Goal: Find specific page/section: Find specific page/section

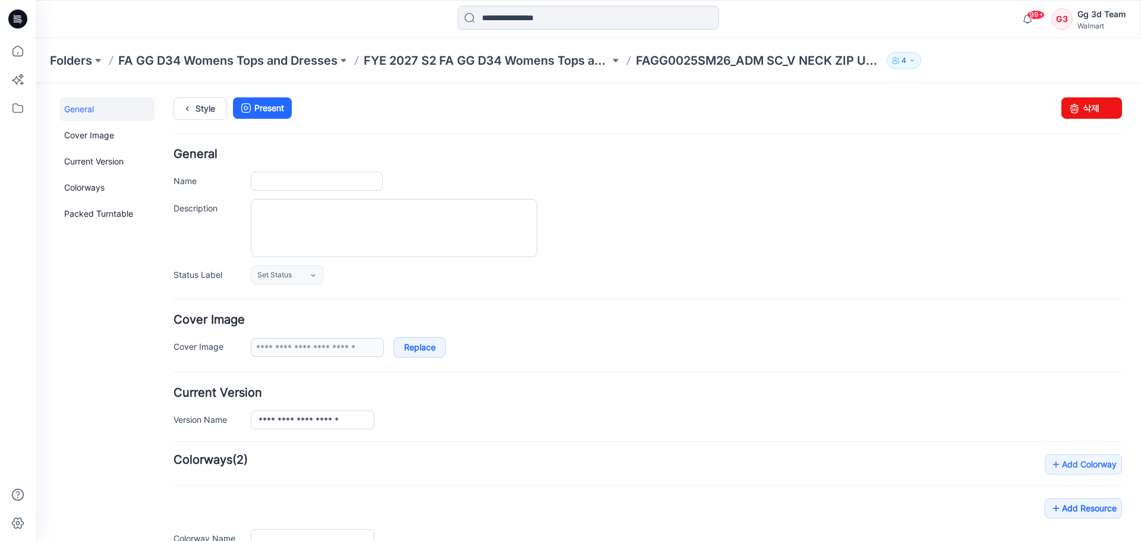
type input "**********"
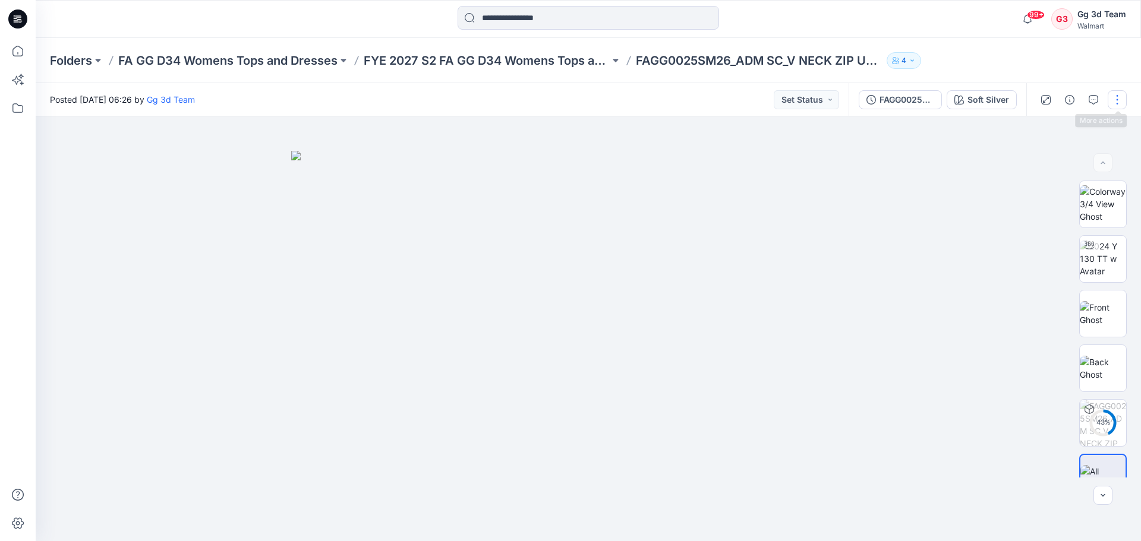
click at [1118, 106] on button "button" at bounding box center [1117, 99] width 19 height 19
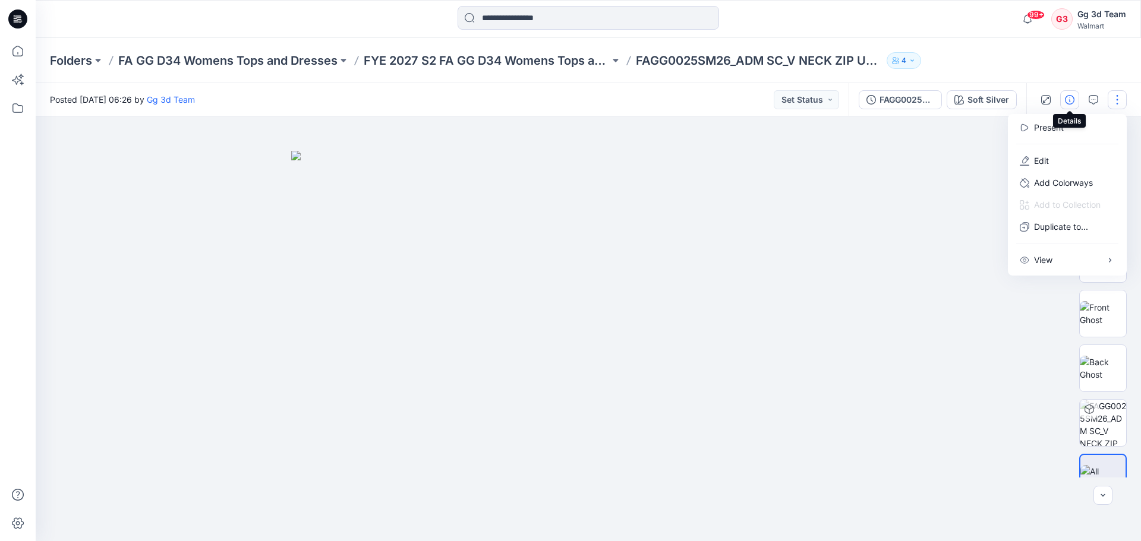
click at [1060, 105] on button "button" at bounding box center [1069, 99] width 19 height 19
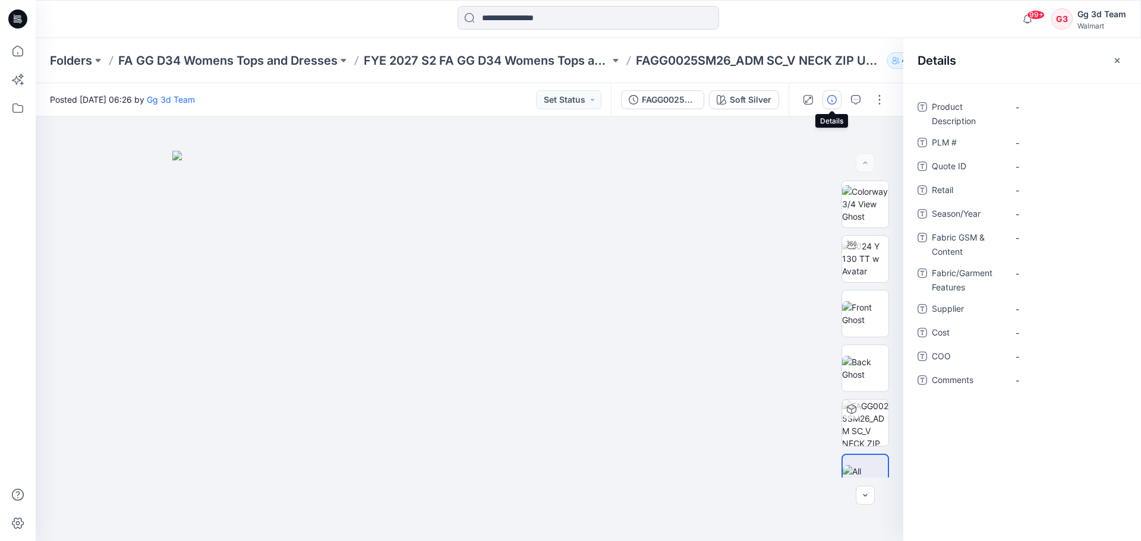
click at [17, 16] on icon at bounding box center [18, 15] width 6 height 1
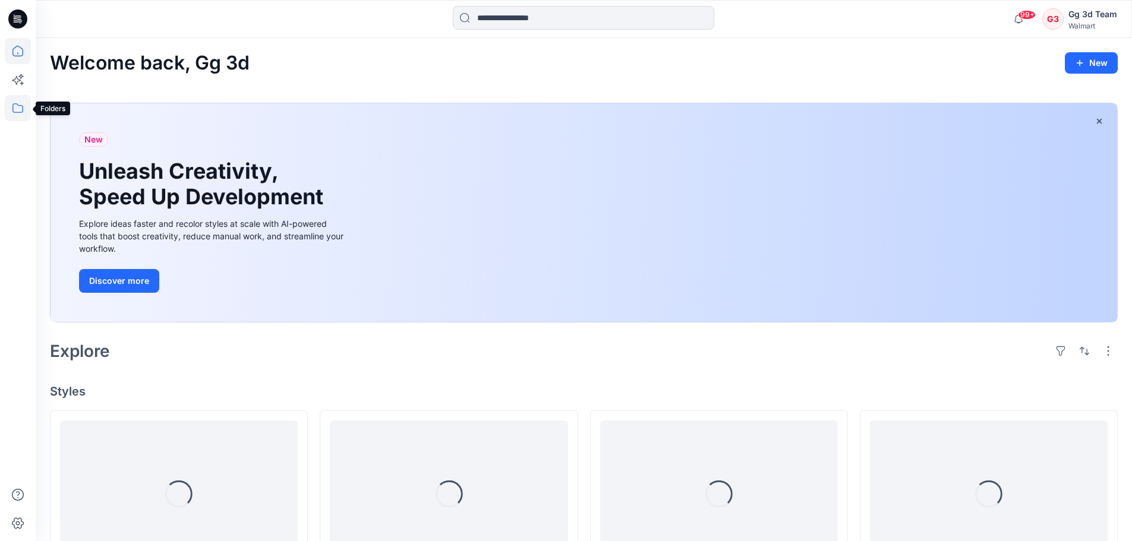
click at [19, 107] on icon at bounding box center [18, 108] width 26 height 26
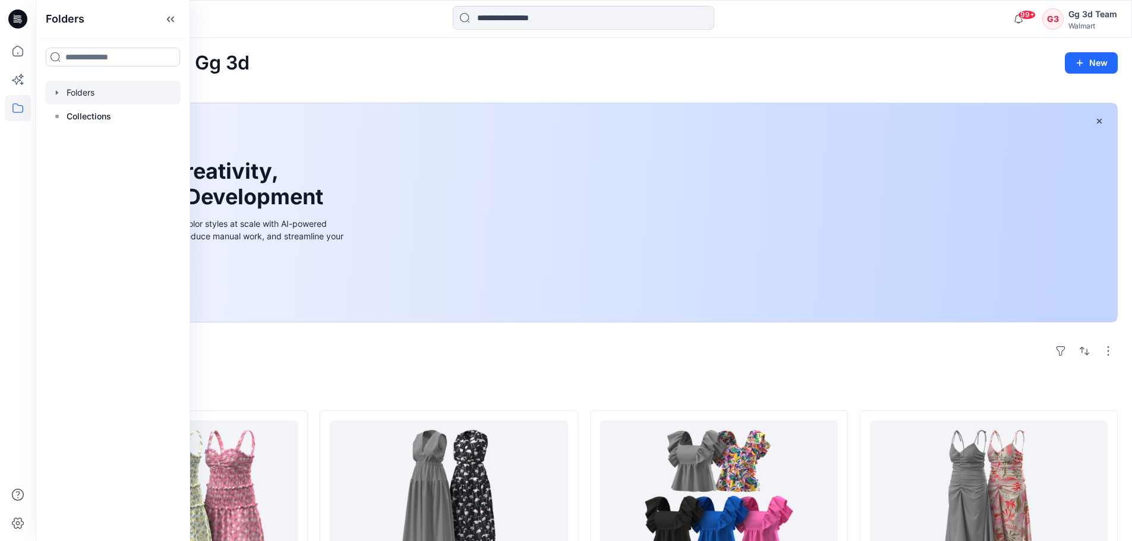
click at [77, 94] on div at bounding box center [112, 93] width 135 height 24
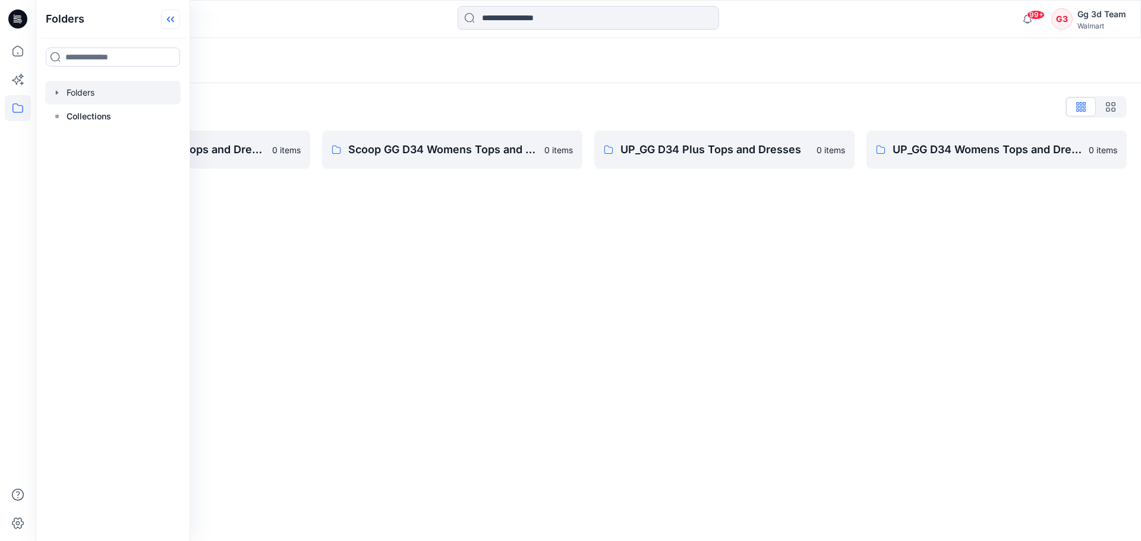
click at [174, 22] on icon at bounding box center [172, 20] width 3 height 6
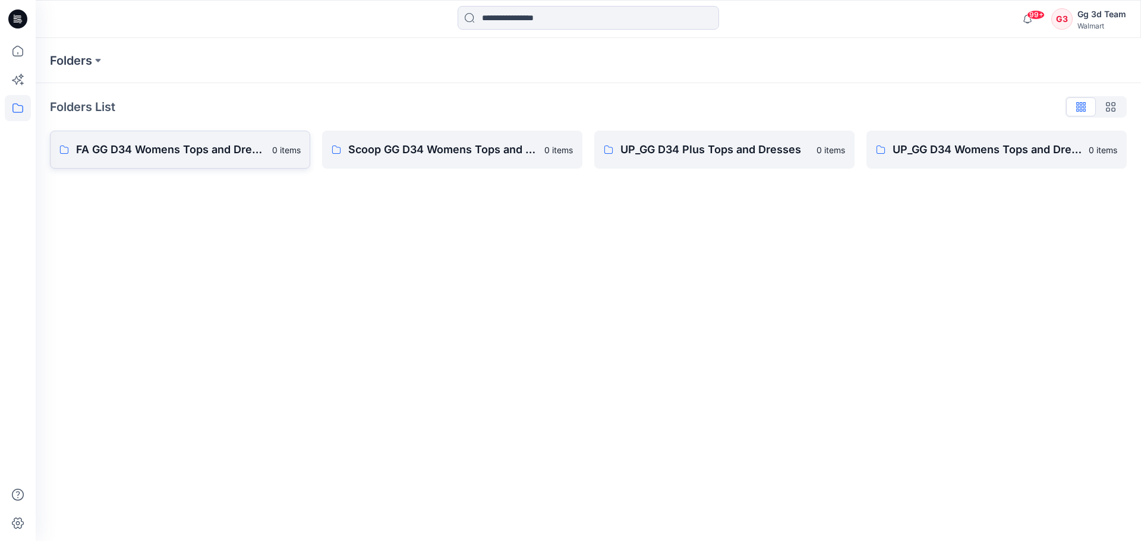
click at [119, 153] on p "FA GG D34 Womens Tops and Dresses" at bounding box center [170, 149] width 189 height 17
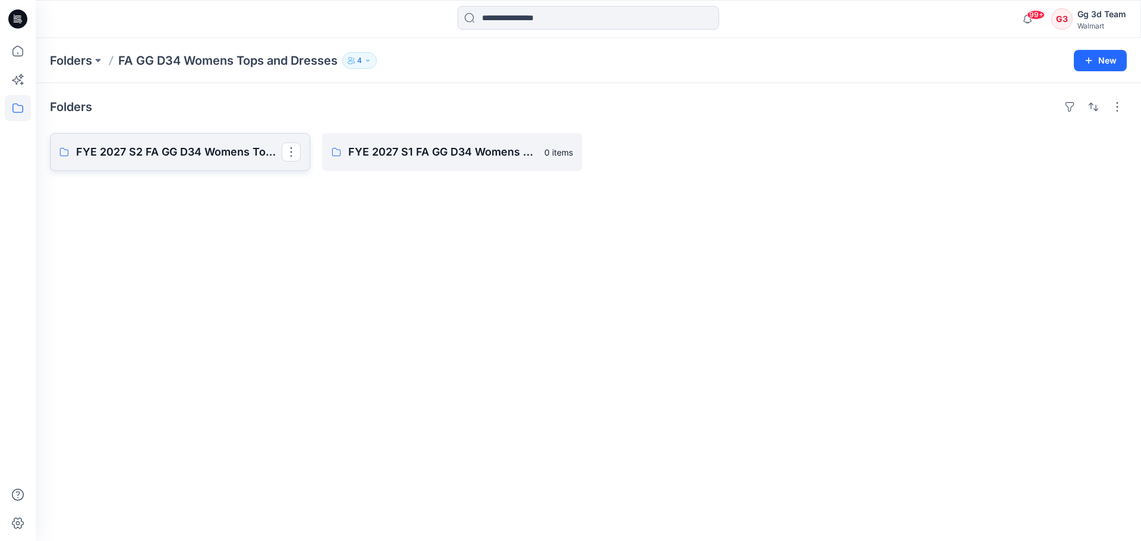
click at [157, 155] on p "FYE 2027 S2 FA GG D34 Womens Tops and Dresses" at bounding box center [179, 152] width 206 height 17
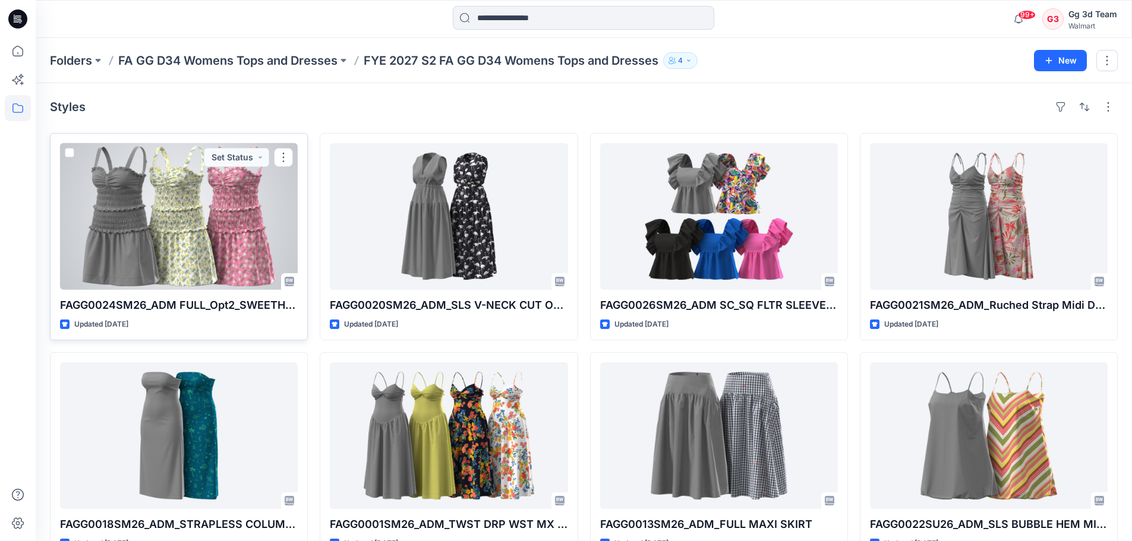
click at [189, 194] on div at bounding box center [179, 216] width 238 height 147
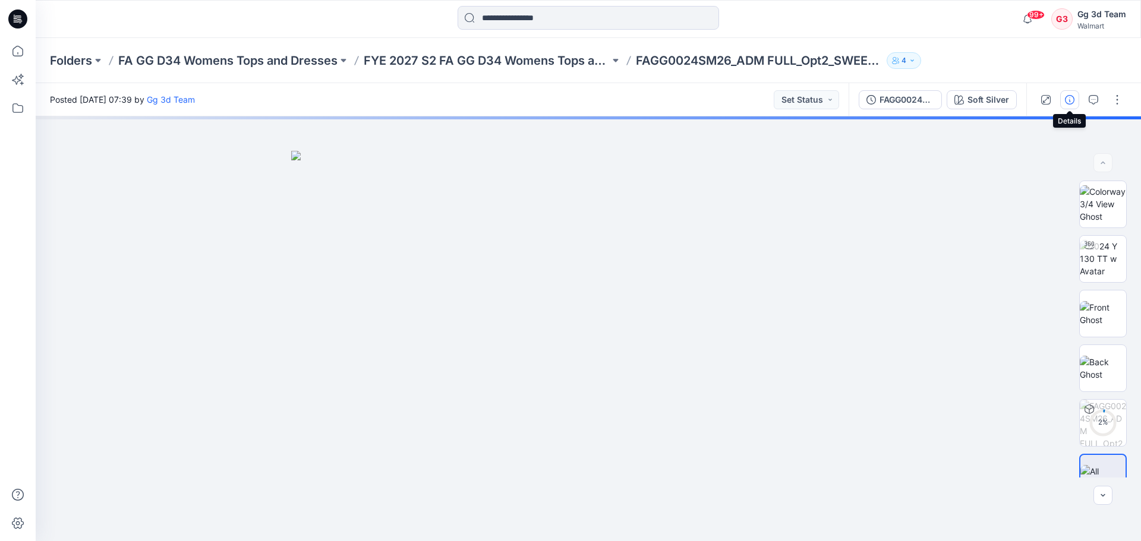
click at [1071, 102] on icon "button" at bounding box center [1070, 100] width 10 height 10
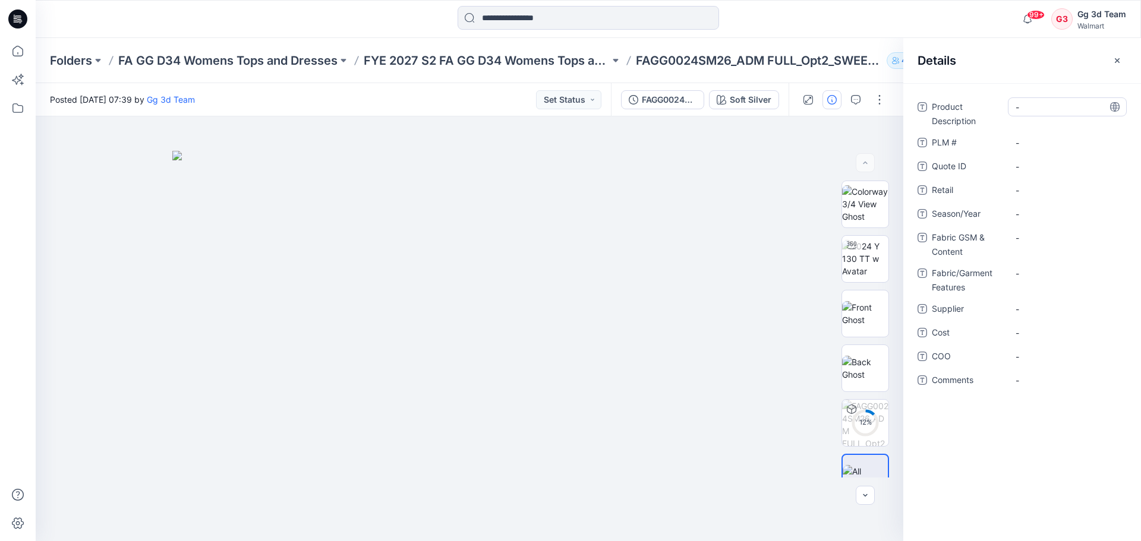
click at [1058, 108] on Description "-" at bounding box center [1067, 107] width 103 height 12
drag, startPoint x: 931, startPoint y: 239, endPoint x: 978, endPoint y: 238, distance: 47.5
click at [978, 238] on div "Fabric GSM & Content -" at bounding box center [1022, 243] width 209 height 31
click at [945, 238] on span "Fabric GSM & Content" at bounding box center [967, 245] width 71 height 29
drag, startPoint x: 933, startPoint y: 238, endPoint x: 972, endPoint y: 238, distance: 38.6
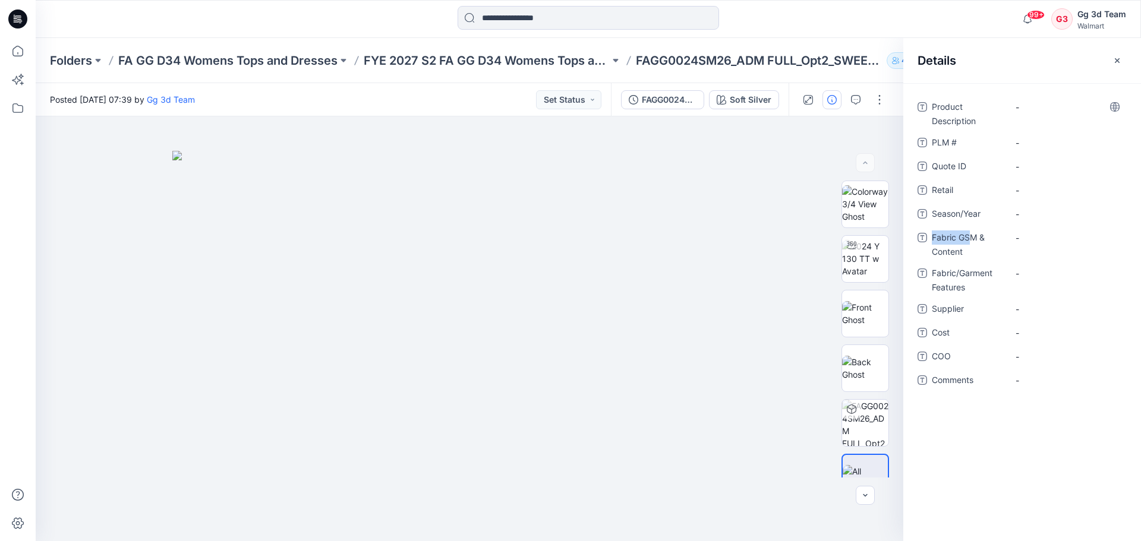
click at [972, 238] on span "Fabric GSM & Content" at bounding box center [967, 245] width 71 height 29
drag, startPoint x: 938, startPoint y: 253, endPoint x: 962, endPoint y: 253, distance: 23.2
click at [962, 253] on div "Fabric GSM & Content -" at bounding box center [1022, 243] width 209 height 31
click at [935, 254] on span "Fabric GSM & Content" at bounding box center [967, 245] width 71 height 29
drag, startPoint x: 934, startPoint y: 255, endPoint x: 963, endPoint y: 255, distance: 29.7
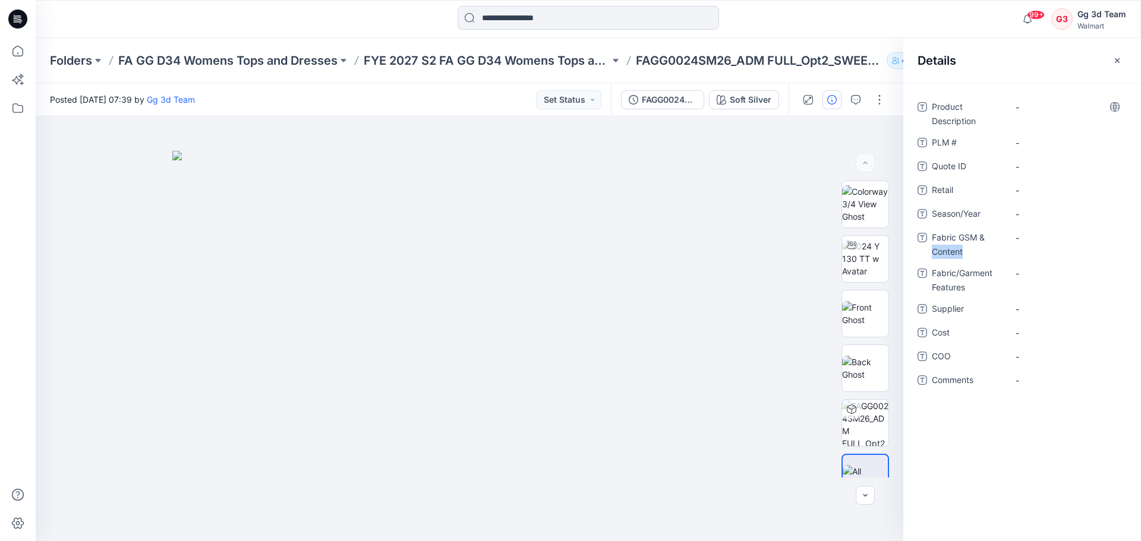
click at [963, 255] on span "Fabric GSM & Content" at bounding box center [967, 245] width 71 height 29
click at [966, 255] on span "Fabric GSM & Content" at bounding box center [967, 245] width 71 height 29
